Goal: Obtain resource: Download file/media

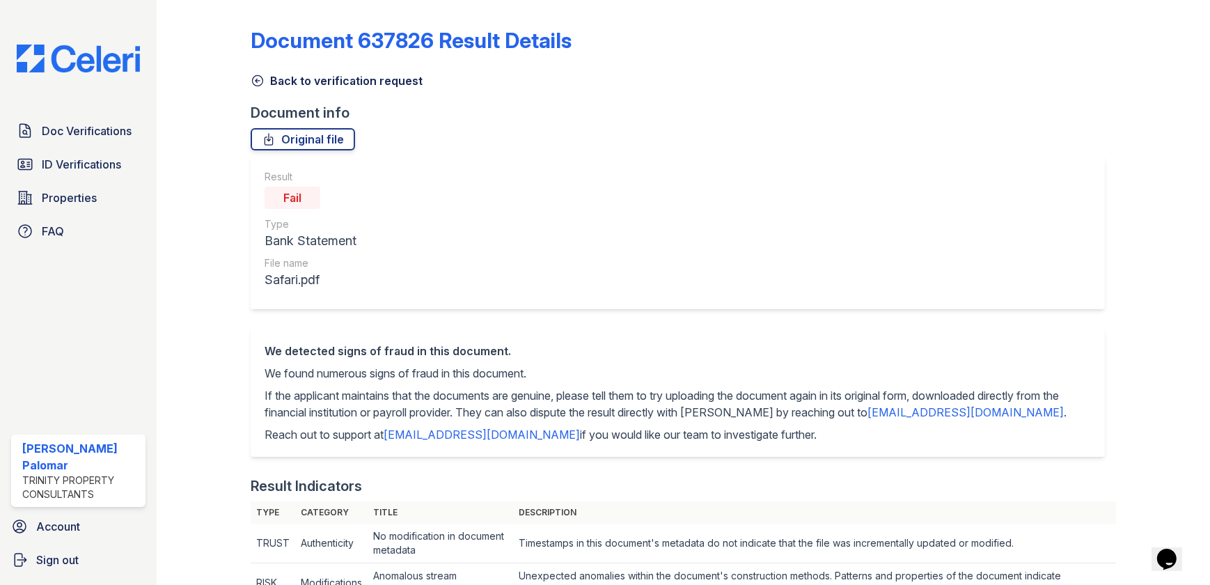
click at [299, 79] on link "Back to verification request" at bounding box center [337, 80] width 172 height 17
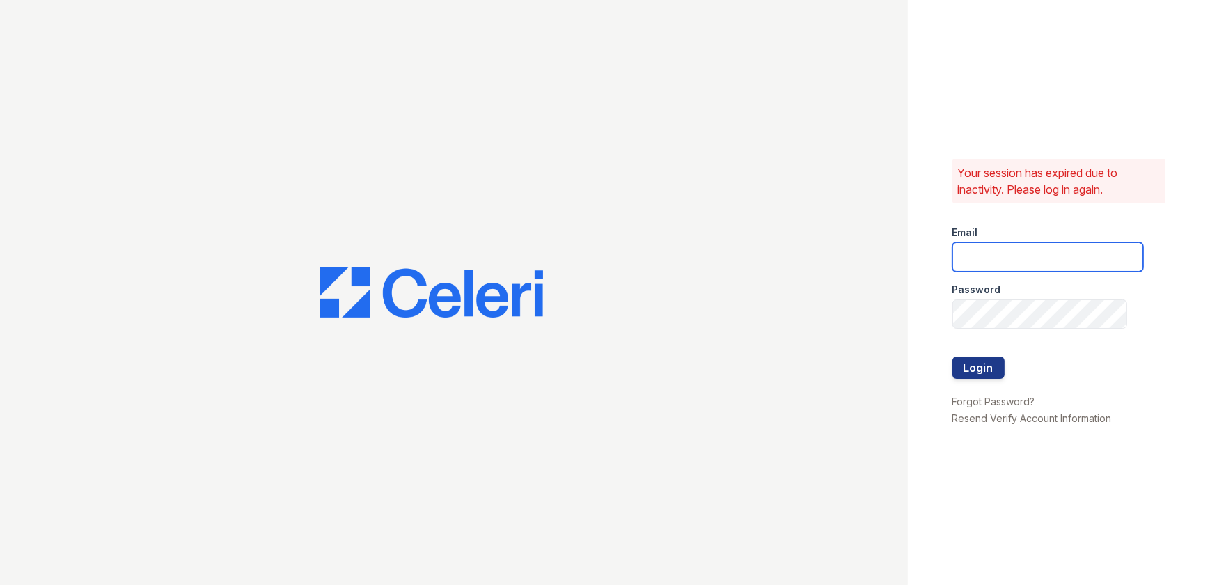
type input "gsencionpalomar@trinity-pm.com"
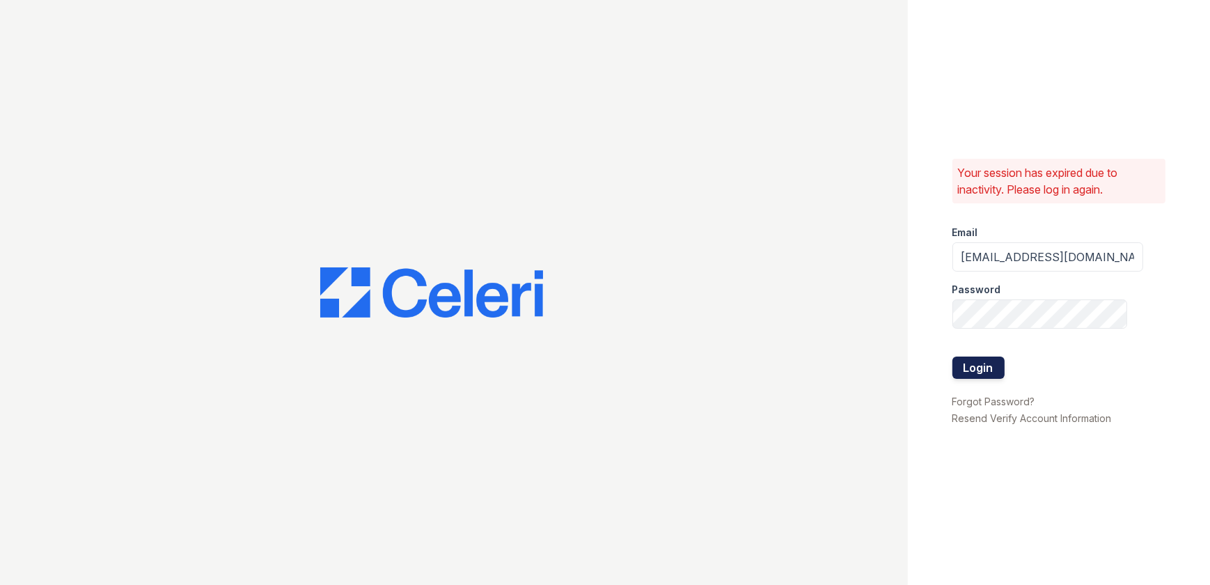
click at [986, 375] on button "Login" at bounding box center [978, 367] width 52 height 22
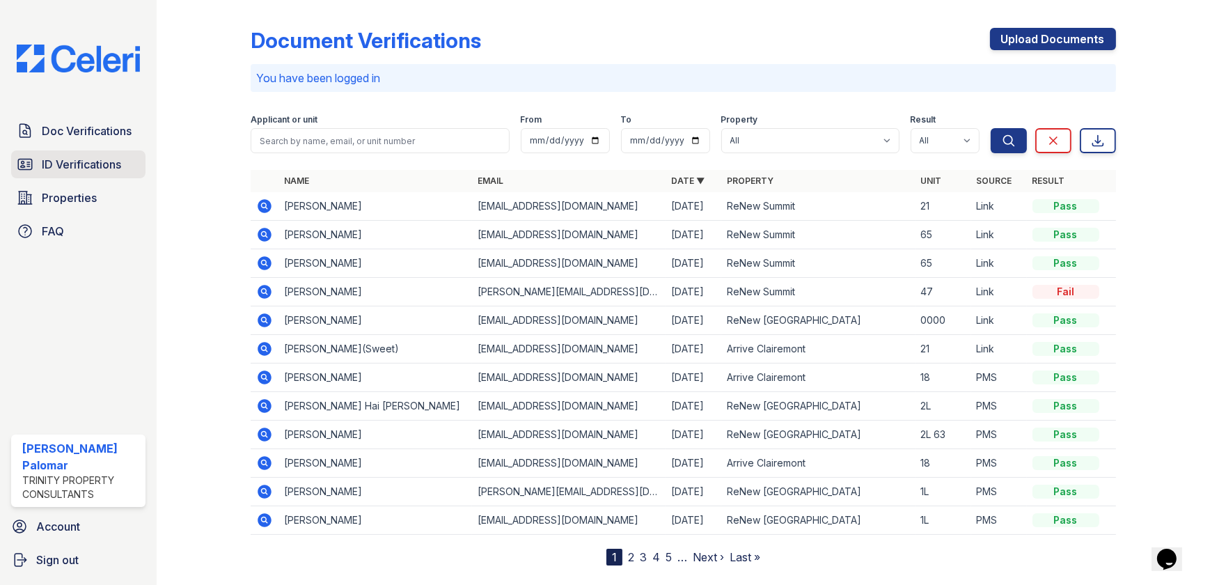
click at [93, 168] on span "ID Verifications" at bounding box center [81, 164] width 79 height 17
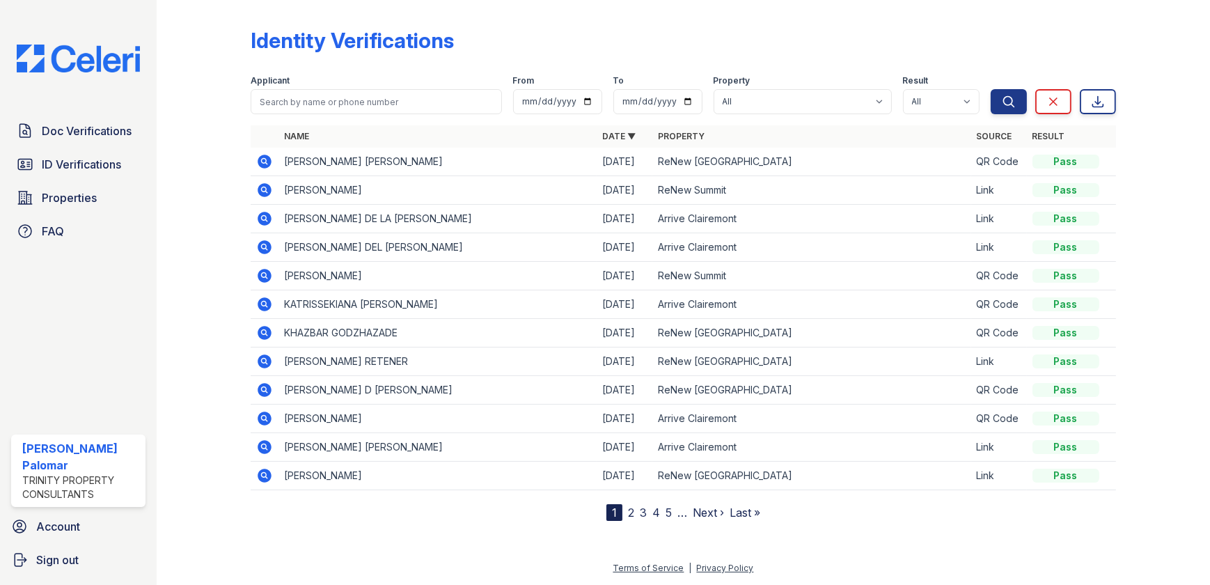
click at [632, 509] on link "2" at bounding box center [631, 512] width 6 height 14
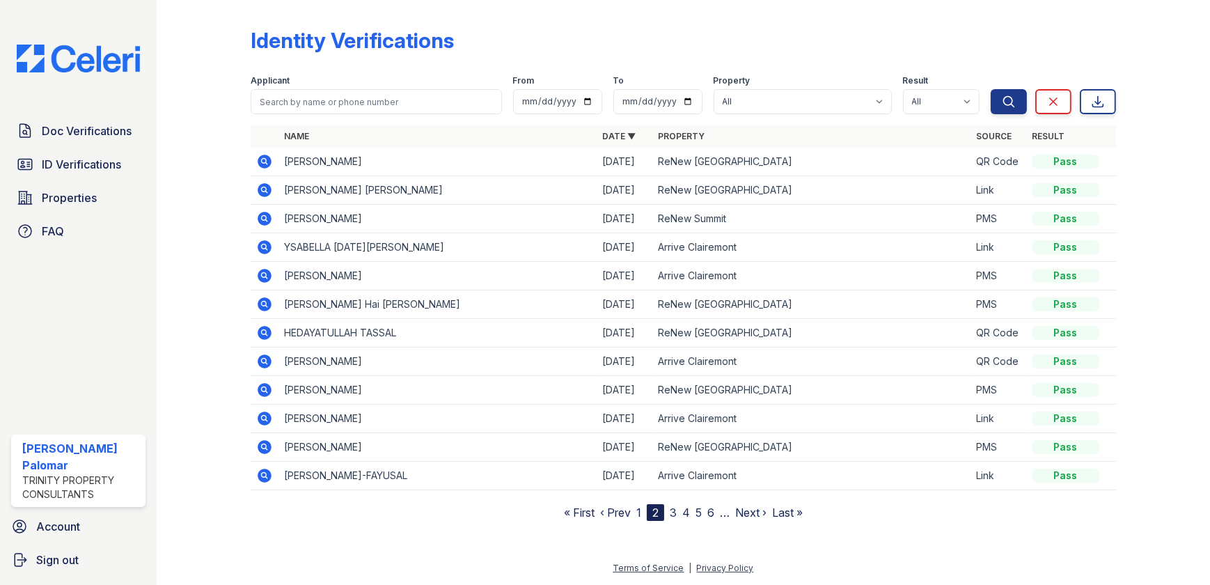
click at [265, 216] on icon at bounding box center [263, 217] width 3 height 3
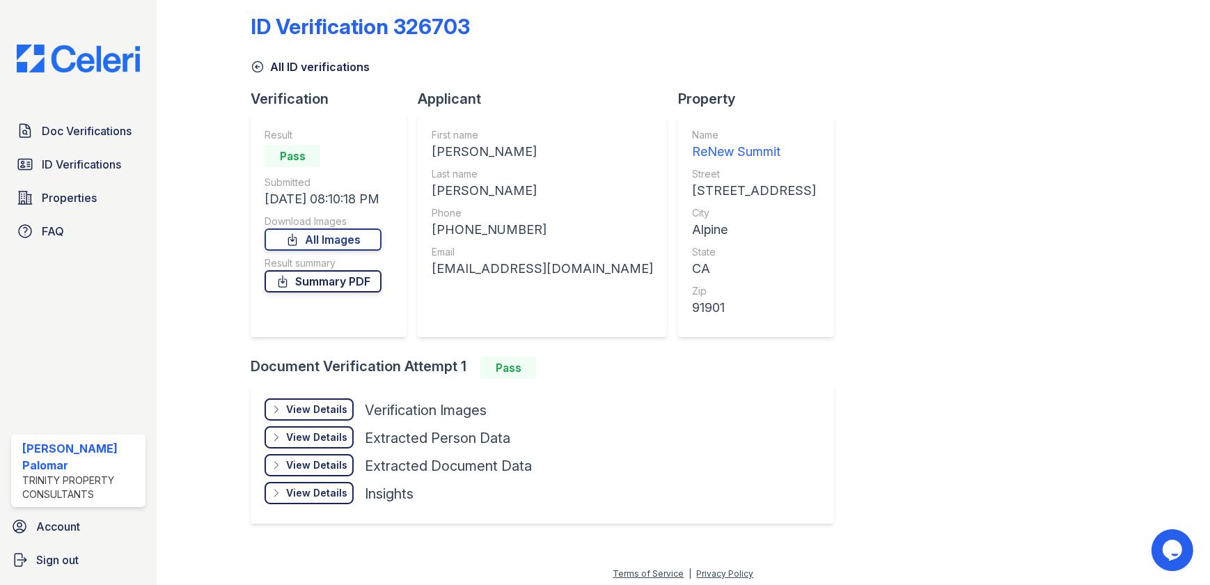
scroll to position [18, 0]
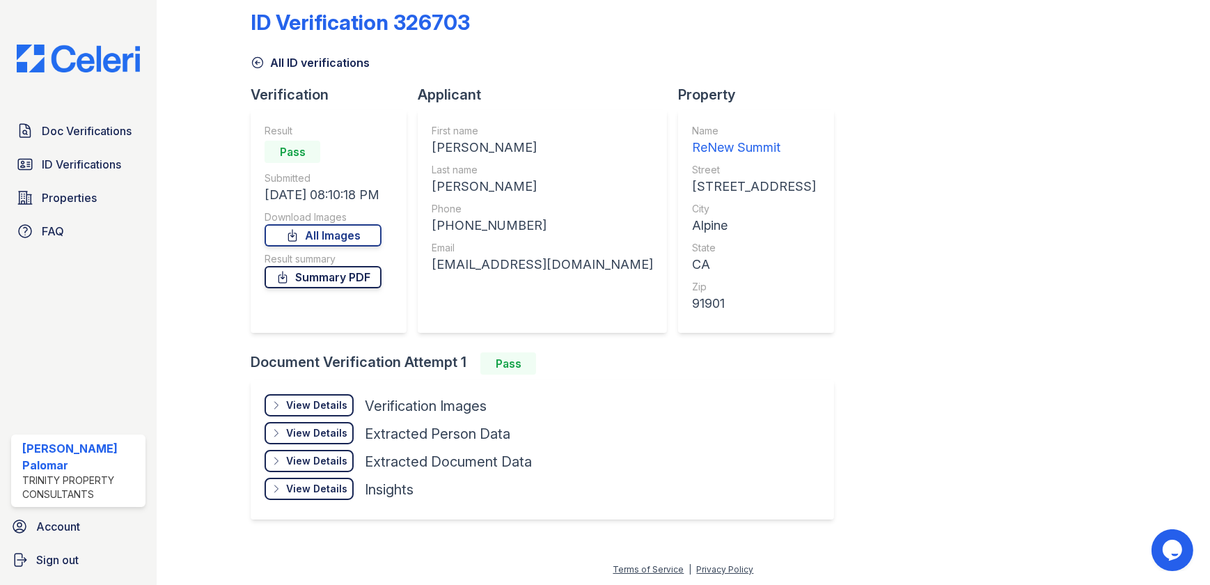
click at [329, 275] on link "Summary PDF" at bounding box center [323, 277] width 117 height 22
click at [333, 406] on div "View Details" at bounding box center [316, 405] width 61 height 14
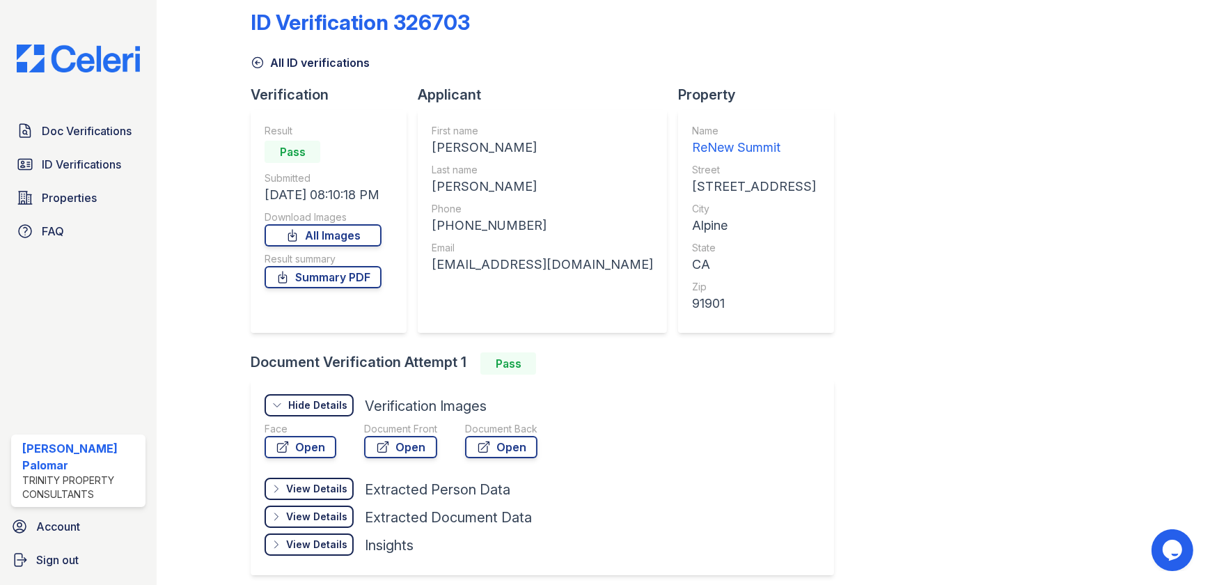
click at [884, 215] on div "ID Verification 326703 All ID verifications Verification Result Pass Submitted …" at bounding box center [683, 290] width 865 height 607
click at [408, 442] on link "Open" at bounding box center [400, 447] width 73 height 22
click at [493, 443] on link "Open" at bounding box center [501, 447] width 72 height 22
click at [74, 123] on span "Doc Verifications" at bounding box center [87, 131] width 90 height 17
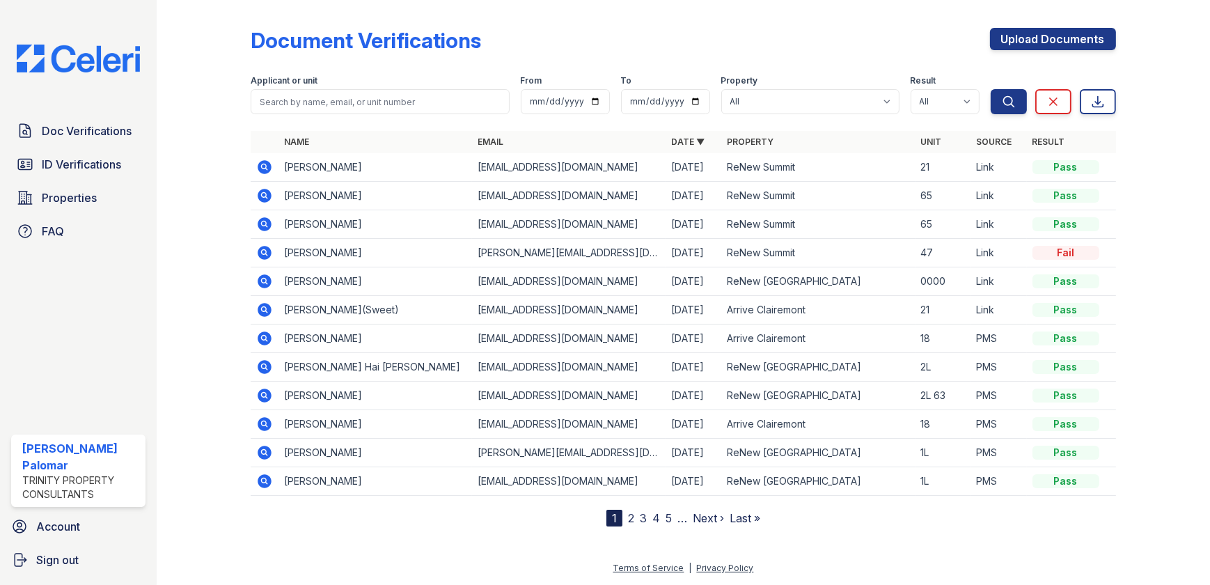
click at [267, 198] on icon at bounding box center [265, 196] width 14 height 14
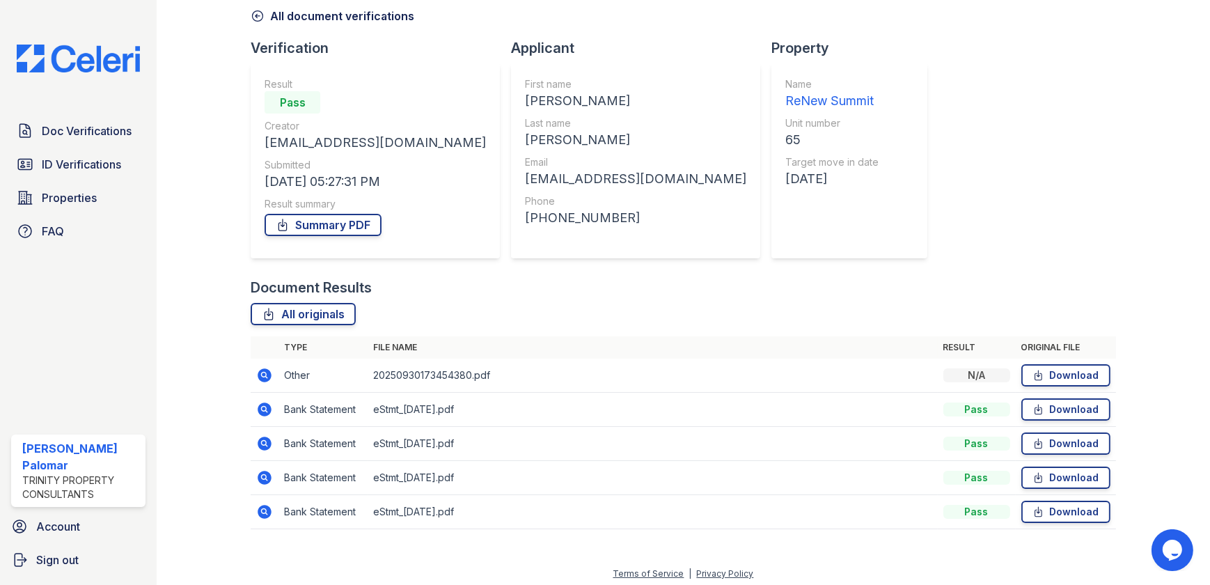
scroll to position [70, 0]
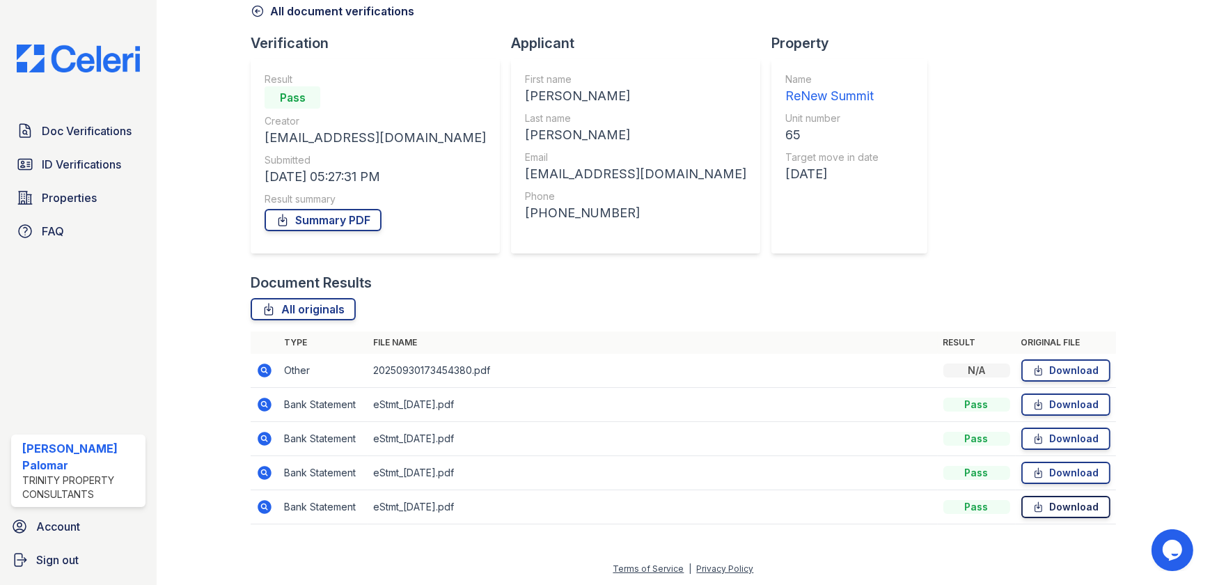
click at [1061, 508] on link "Download" at bounding box center [1065, 507] width 89 height 22
click at [1044, 473] on link "Download" at bounding box center [1065, 473] width 89 height 22
click at [1044, 436] on link "Download" at bounding box center [1065, 438] width 89 height 22
click at [1048, 406] on link "Download" at bounding box center [1065, 404] width 89 height 22
click at [864, 274] on div "Document Results" at bounding box center [683, 282] width 865 height 19
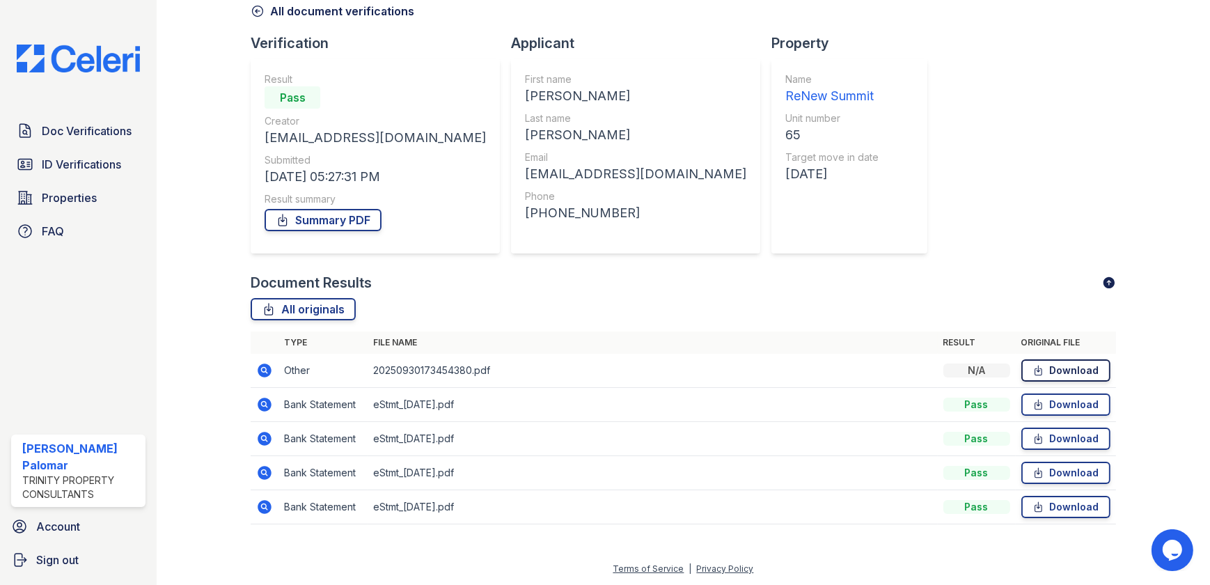
click at [1046, 375] on link "Download" at bounding box center [1065, 370] width 89 height 22
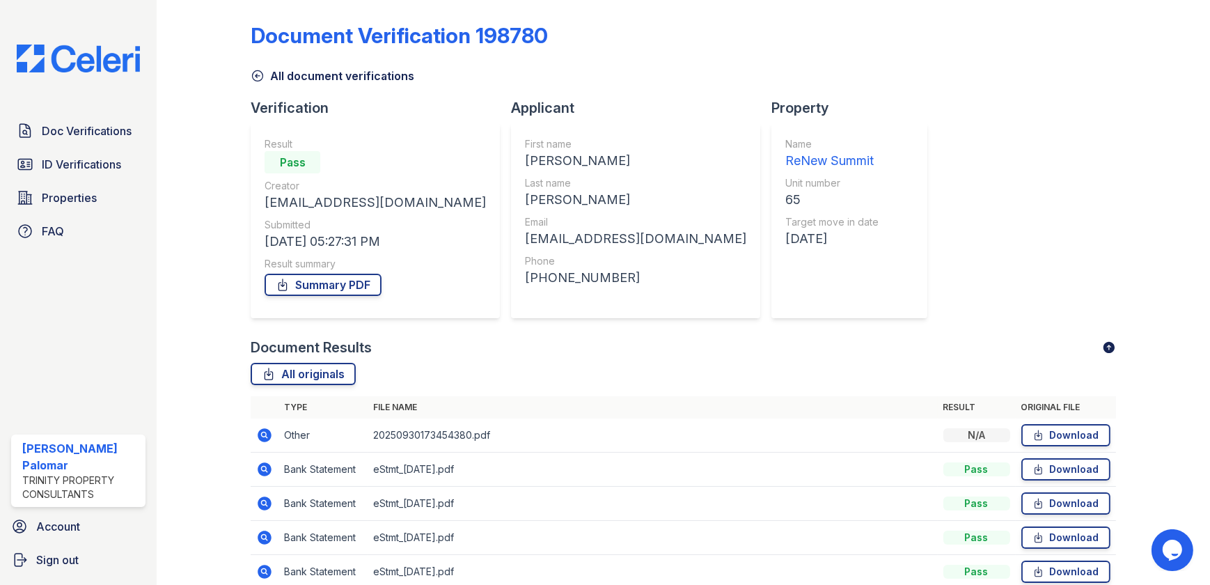
scroll to position [0, 0]
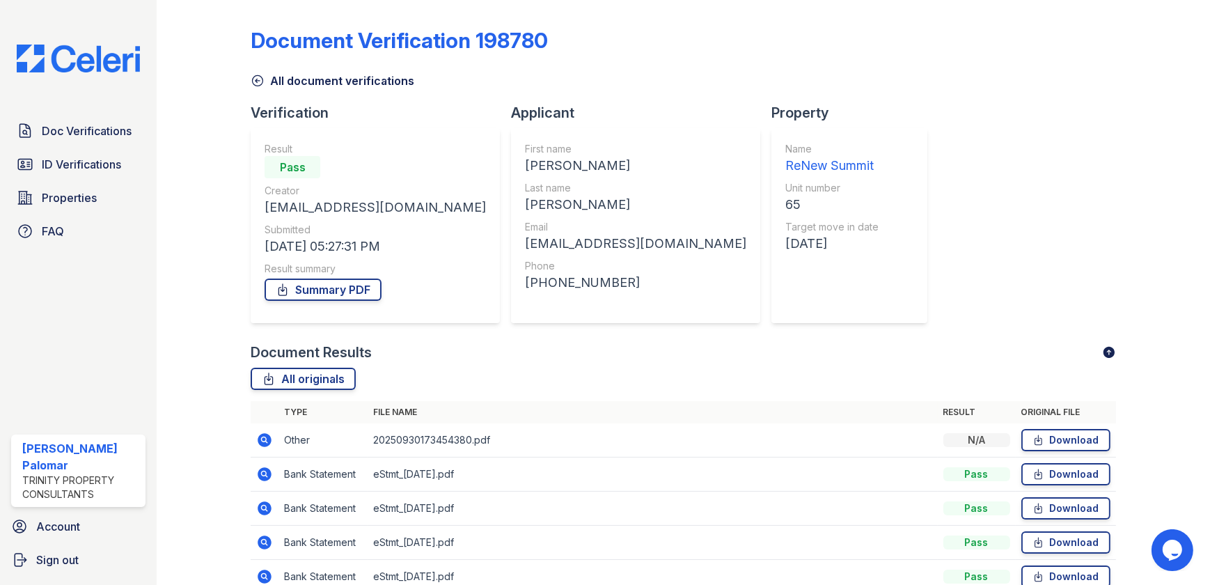
click at [293, 84] on link "All document verifications" at bounding box center [333, 80] width 164 height 17
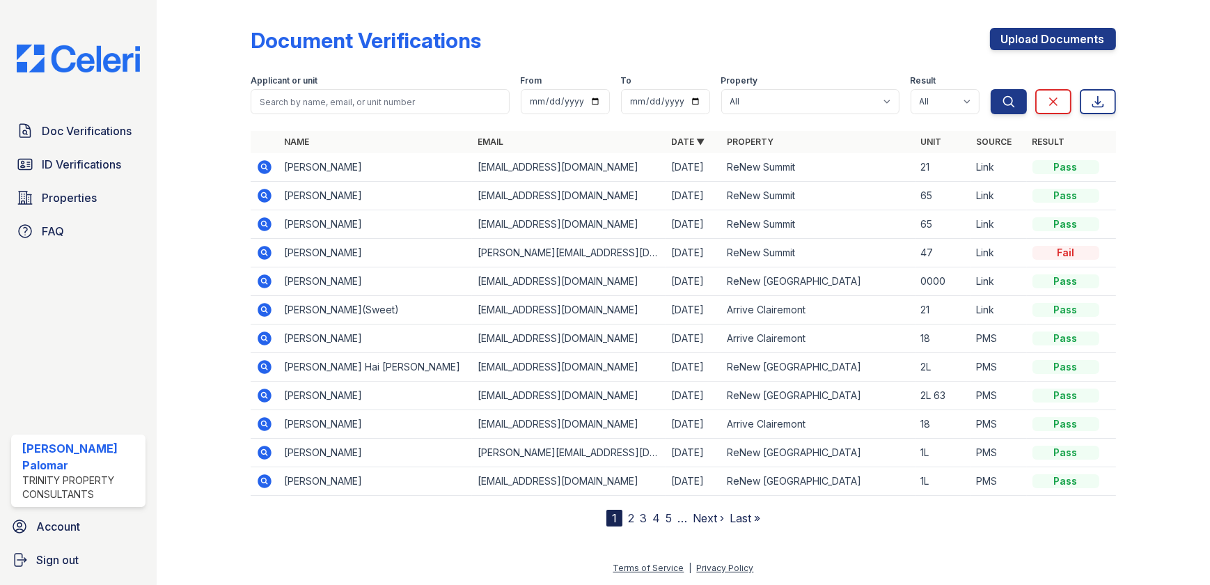
click at [262, 196] on icon at bounding box center [264, 195] width 17 height 17
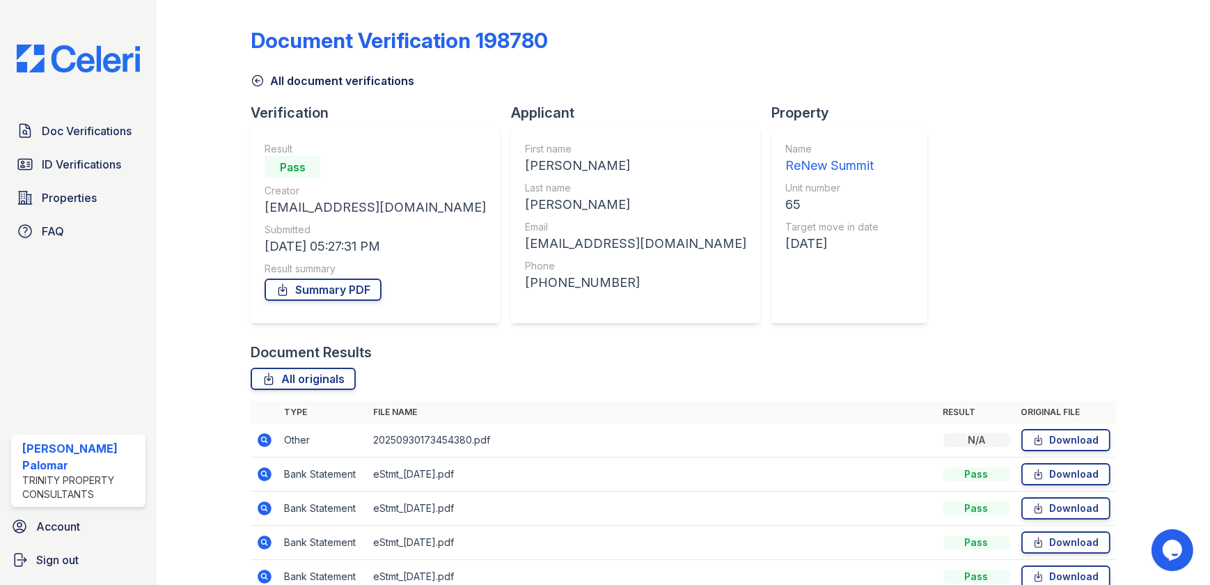
click at [350, 81] on link "All document verifications" at bounding box center [333, 80] width 164 height 17
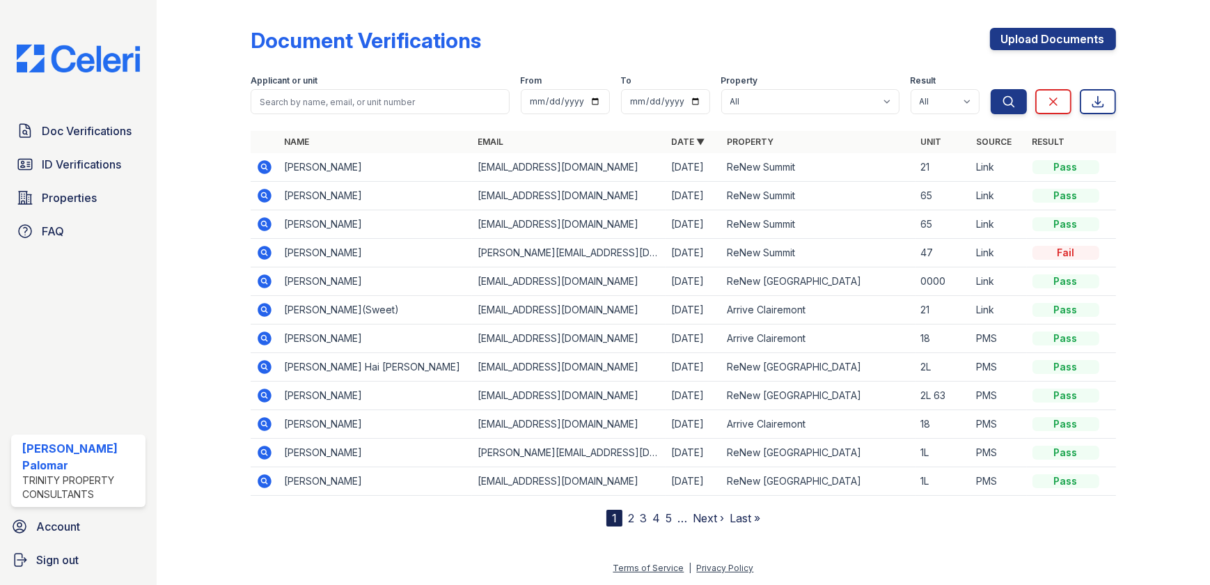
click at [265, 223] on icon at bounding box center [263, 222] width 3 height 3
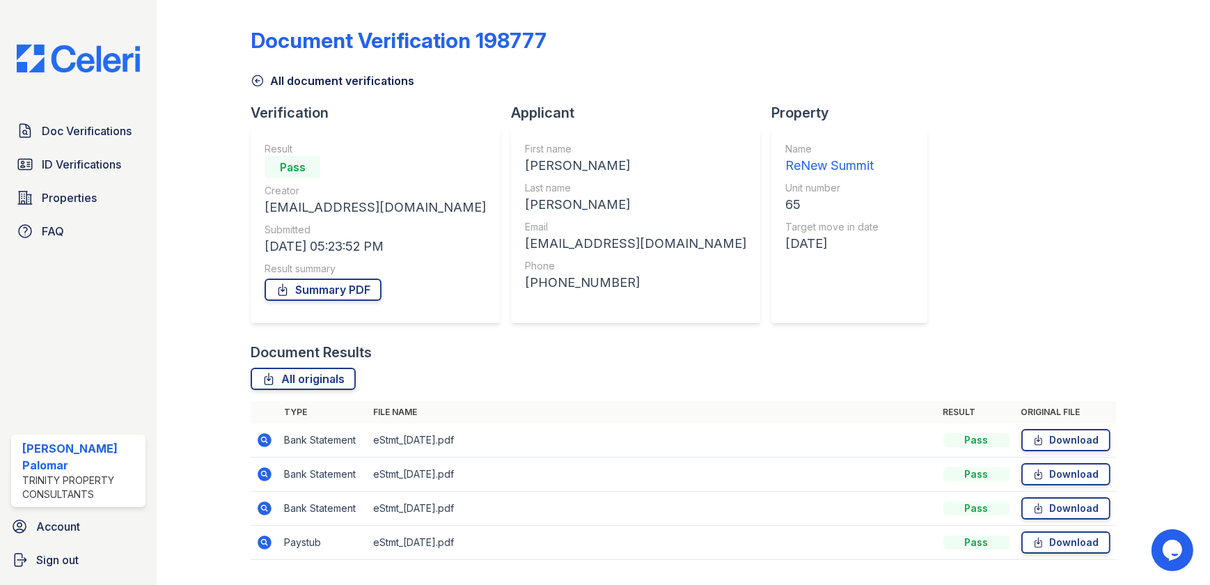
click at [332, 79] on link "All document verifications" at bounding box center [333, 80] width 164 height 17
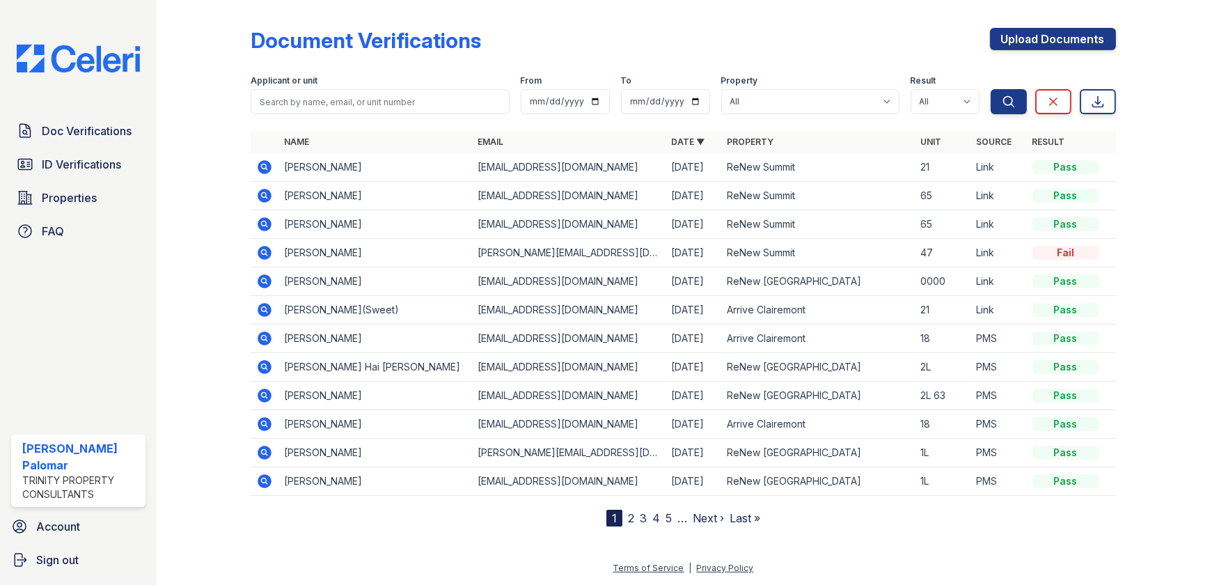
click at [265, 223] on icon at bounding box center [263, 222] width 3 height 3
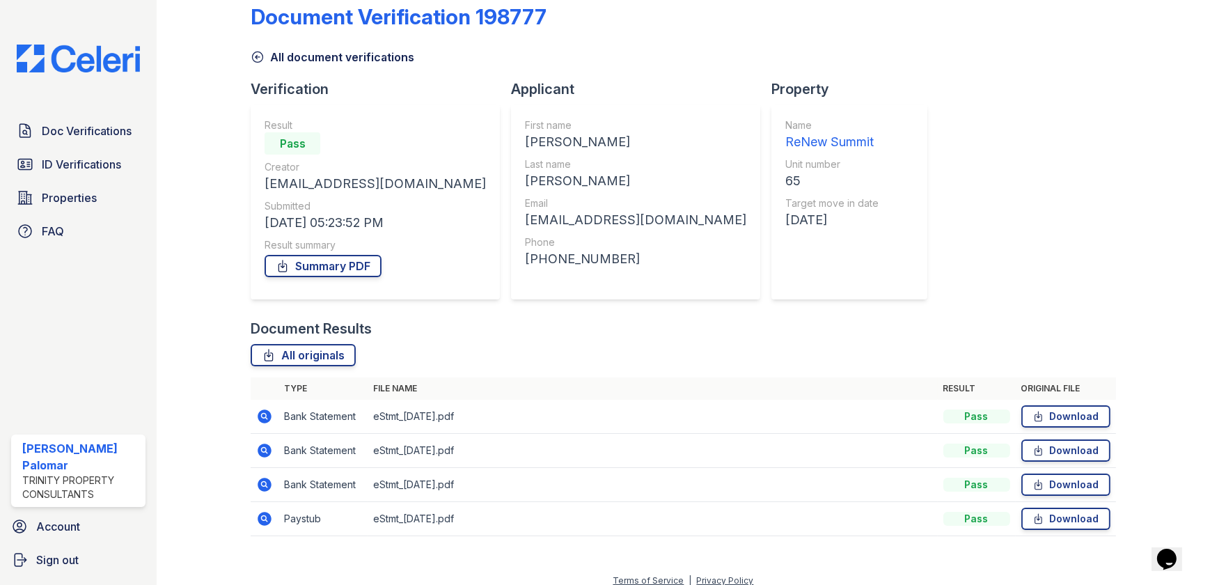
scroll to position [36, 0]
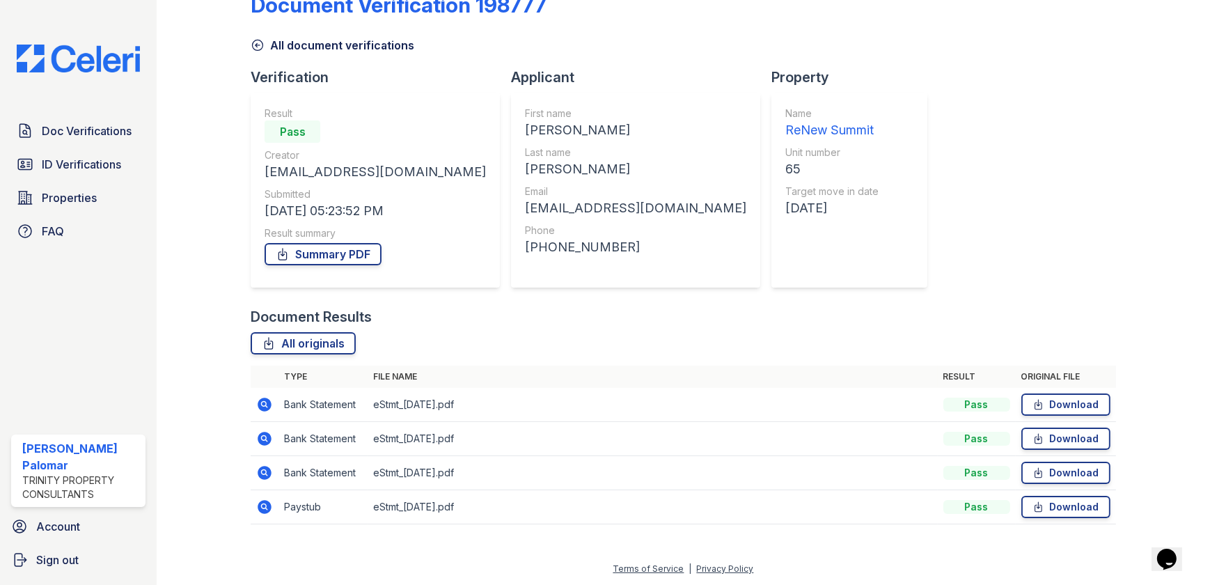
click at [265, 508] on icon at bounding box center [265, 507] width 14 height 14
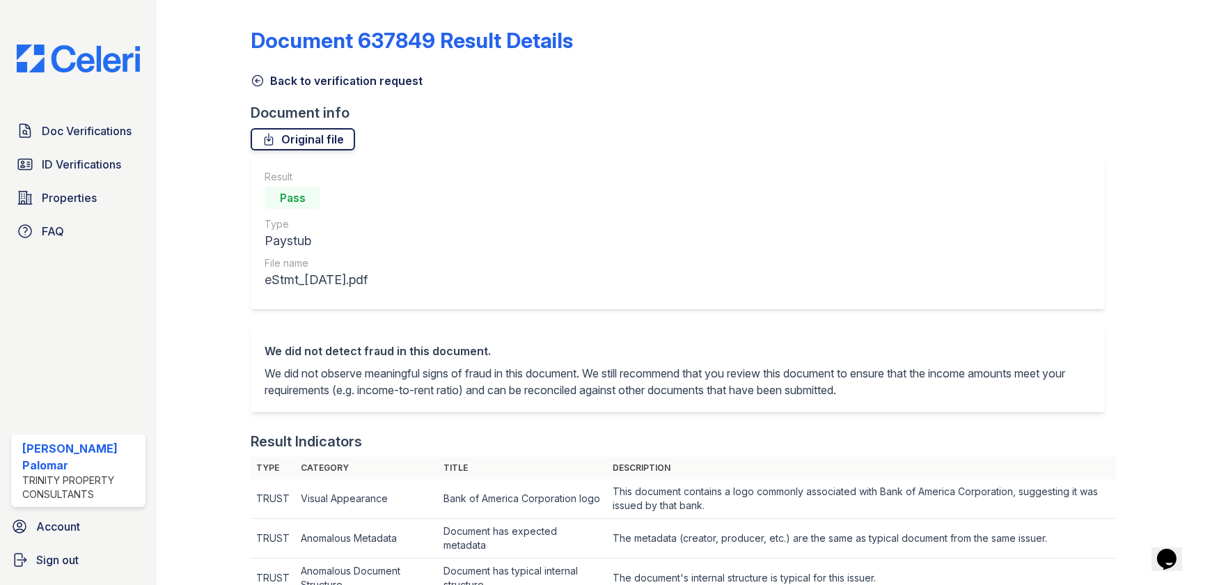
click at [325, 139] on link "Original file" at bounding box center [303, 139] width 104 height 22
